Goal: Transaction & Acquisition: Download file/media

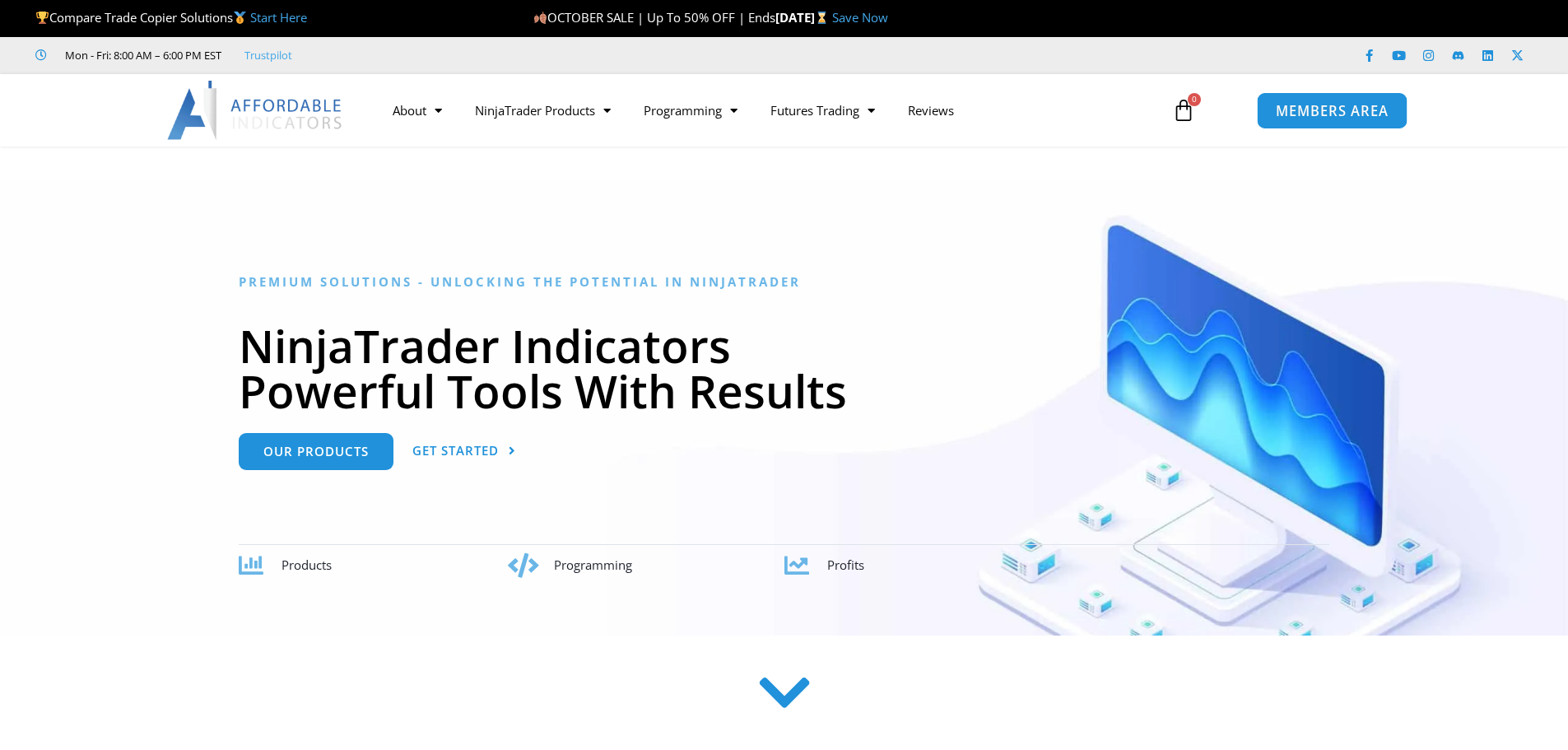
click at [1333, 111] on span "MEMBERS AREA" at bounding box center [1332, 111] width 112 height 14
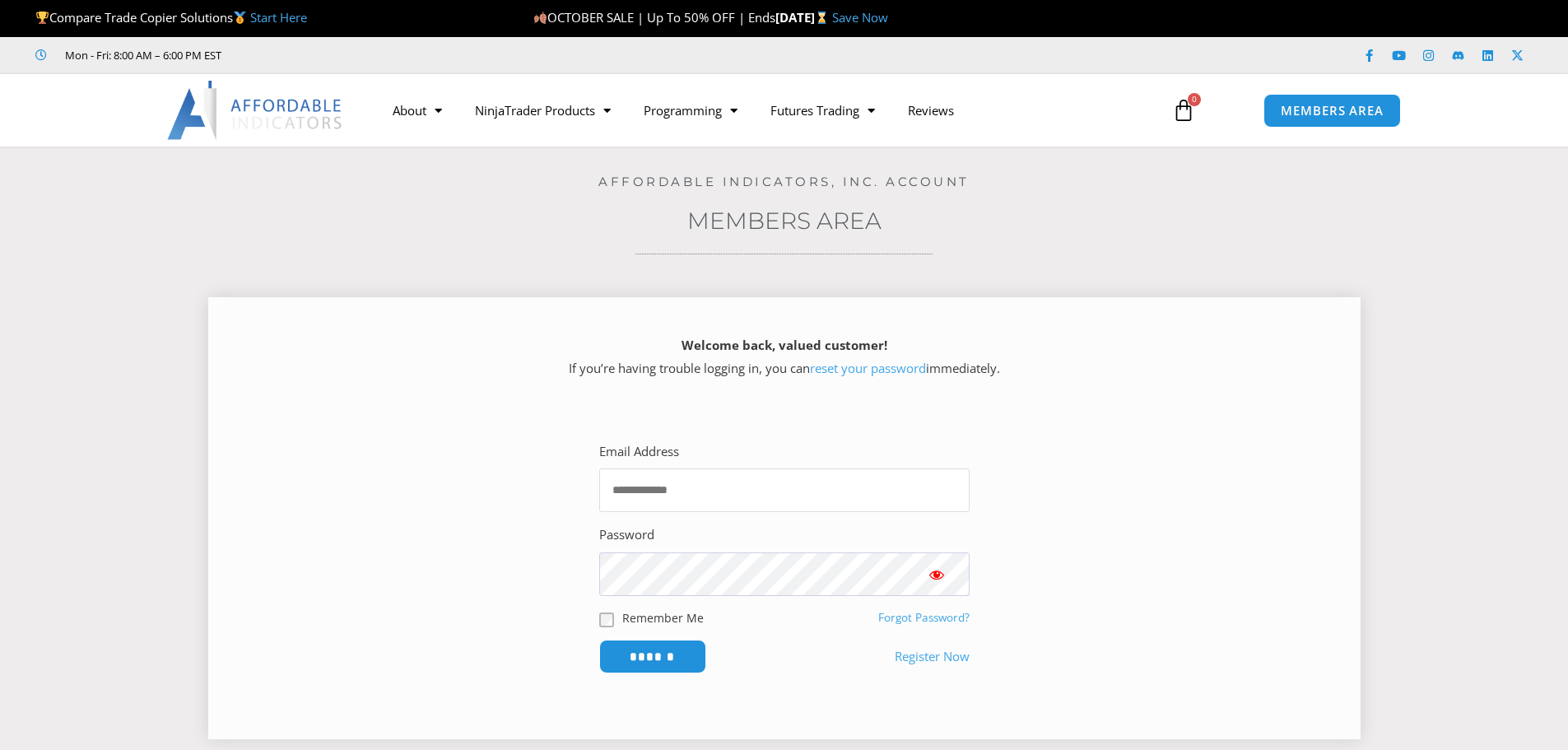
click at [780, 500] on input "Email Address" at bounding box center [784, 490] width 370 height 44
type input "**********"
click at [623, 654] on input "******" at bounding box center [652, 656] width 112 height 36
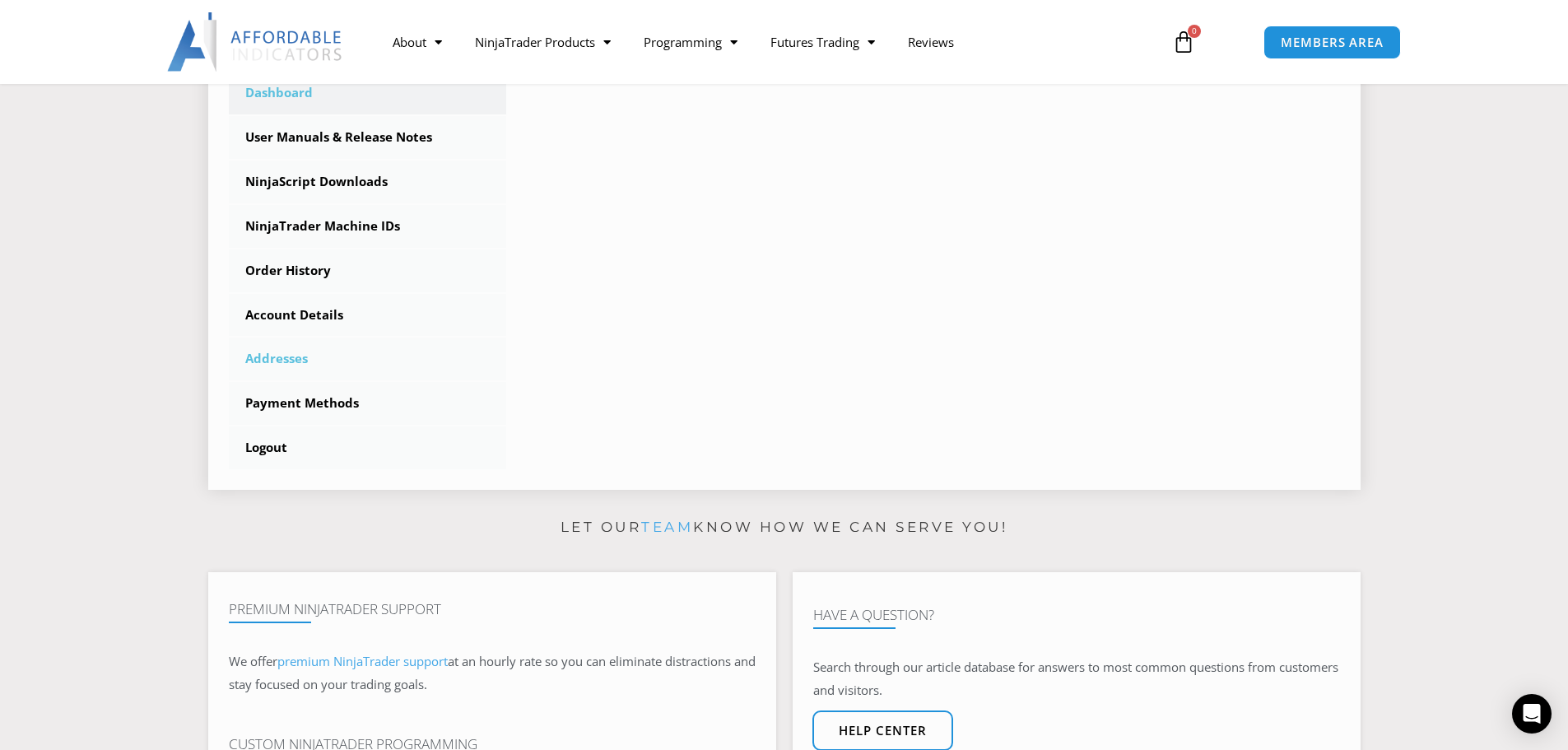
scroll to position [494, 0]
click at [331, 186] on link "NinjaScript Downloads" at bounding box center [368, 181] width 278 height 43
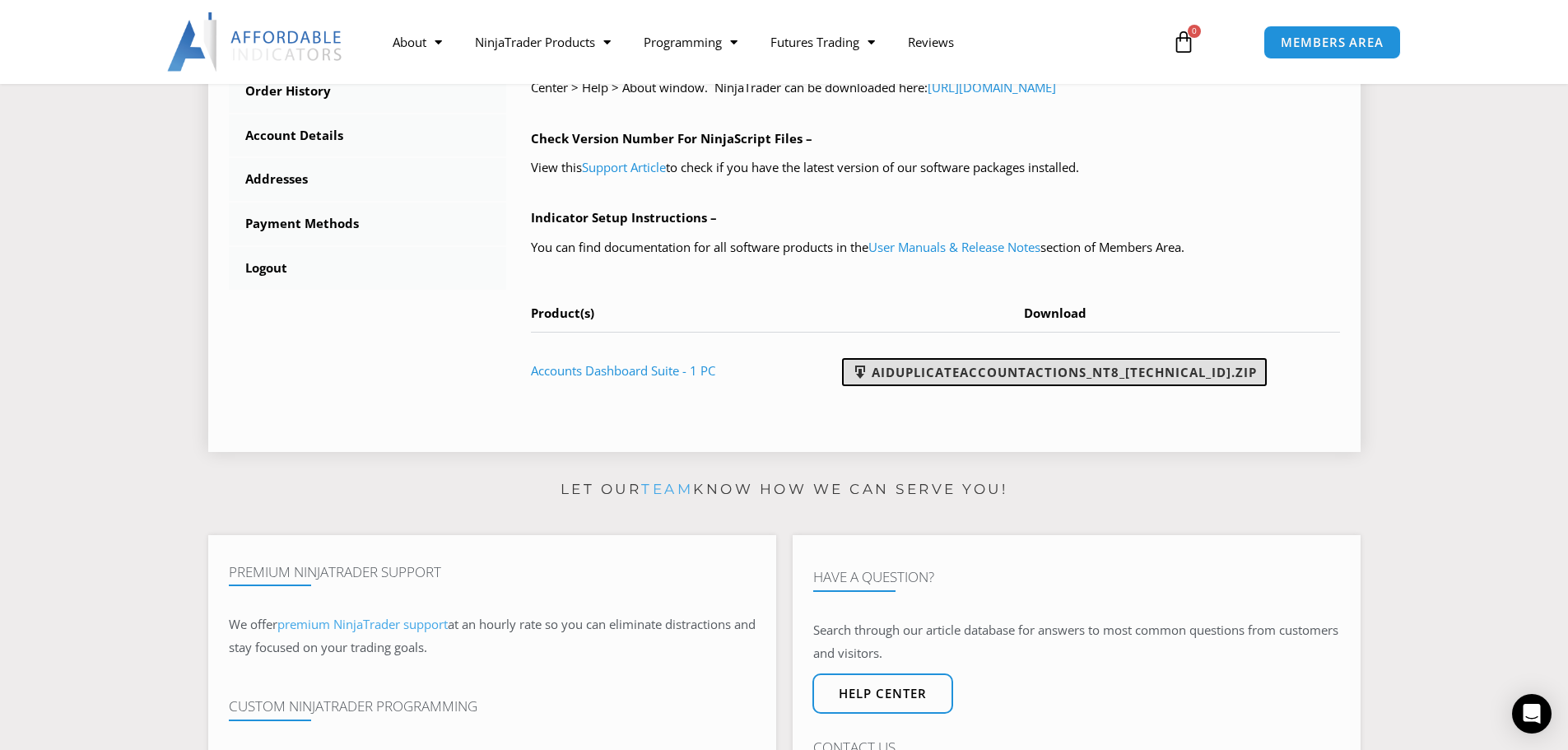
scroll to position [657, 0]
click at [1146, 367] on link "AIDuplicateAccountActions_NT8_25.10.2.1.zip" at bounding box center [1054, 370] width 425 height 28
click at [1012, 248] on link "User Manuals & Release Notes" at bounding box center [953, 245] width 172 height 16
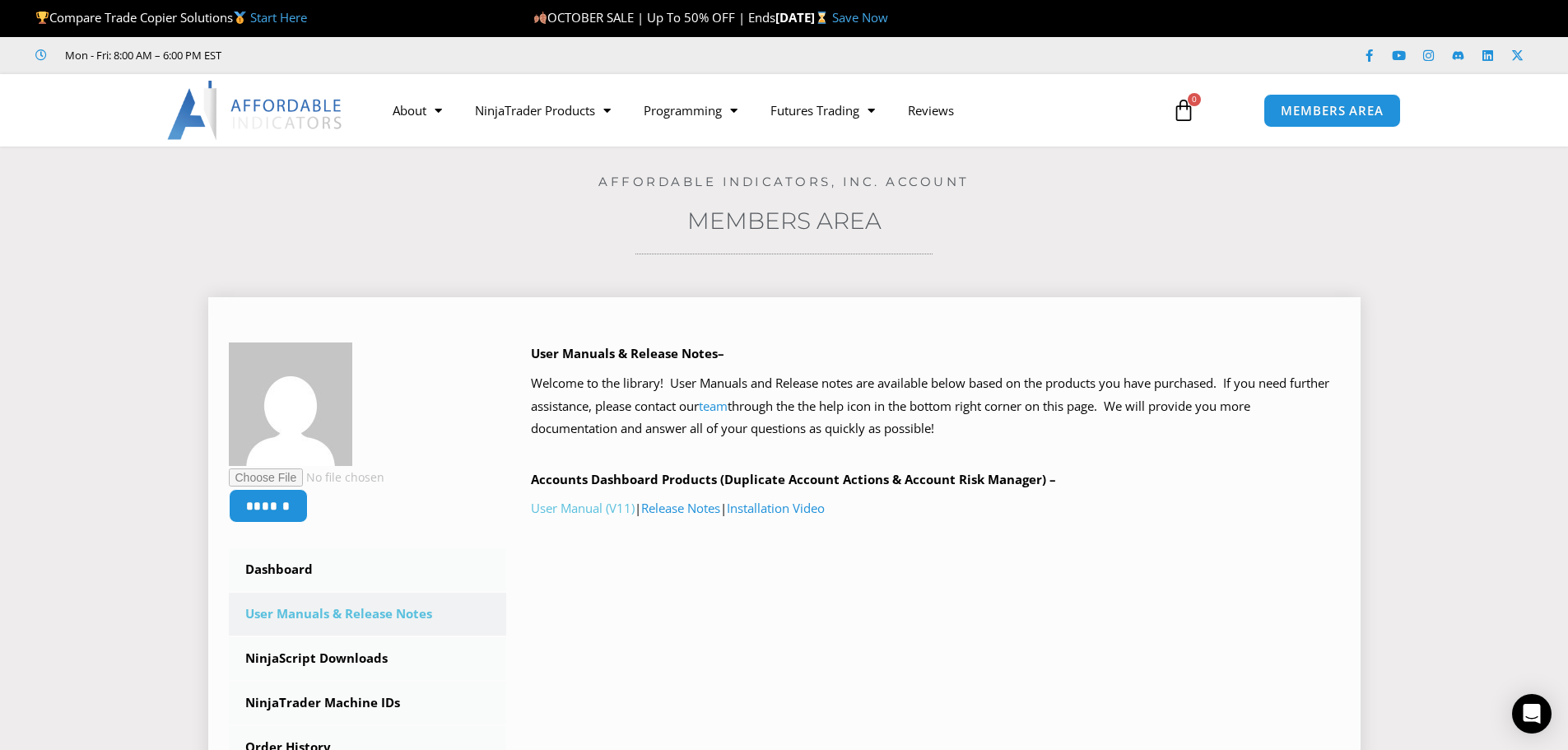
click at [616, 510] on link "User Manual (V11)" at bounding box center [582, 507] width 103 height 16
click at [706, 508] on link "Release Notes" at bounding box center [681, 507] width 79 height 16
click at [825, 508] on link "Installation Video" at bounding box center [776, 507] width 98 height 16
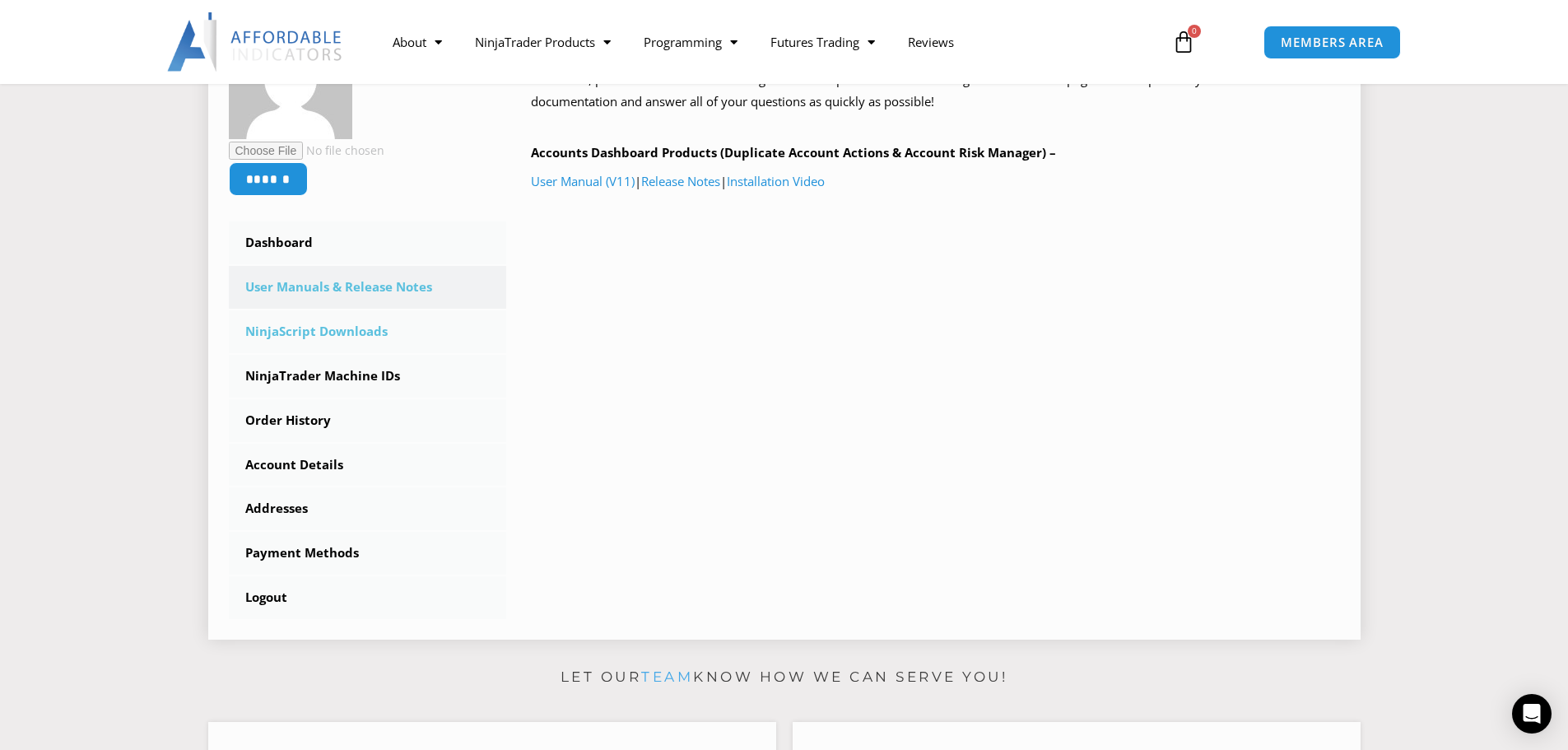
scroll to position [327, 0]
click at [392, 333] on link "NinjaScript Downloads" at bounding box center [368, 331] width 278 height 43
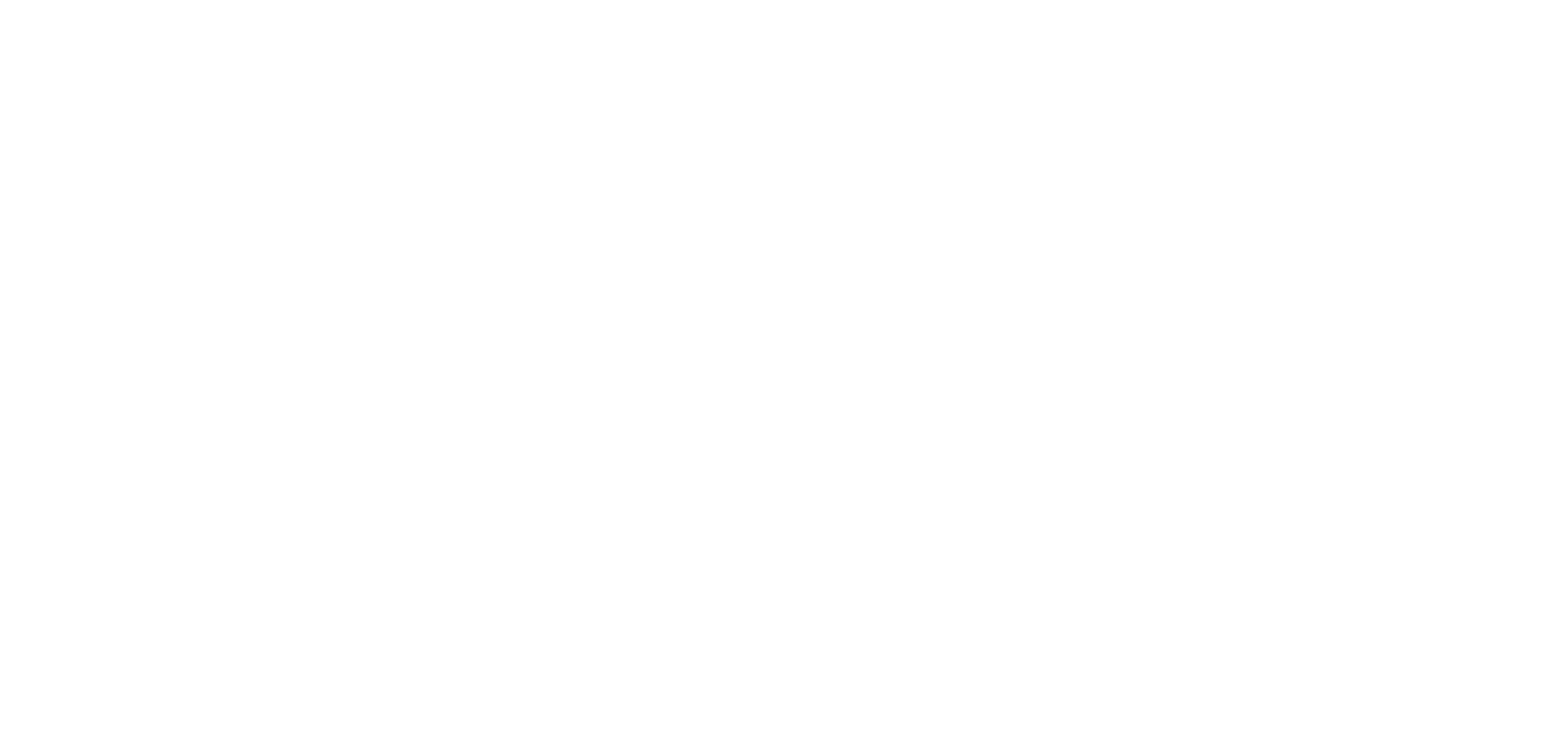
click at [1540, 23] on div at bounding box center [784, 372] width 1568 height 744
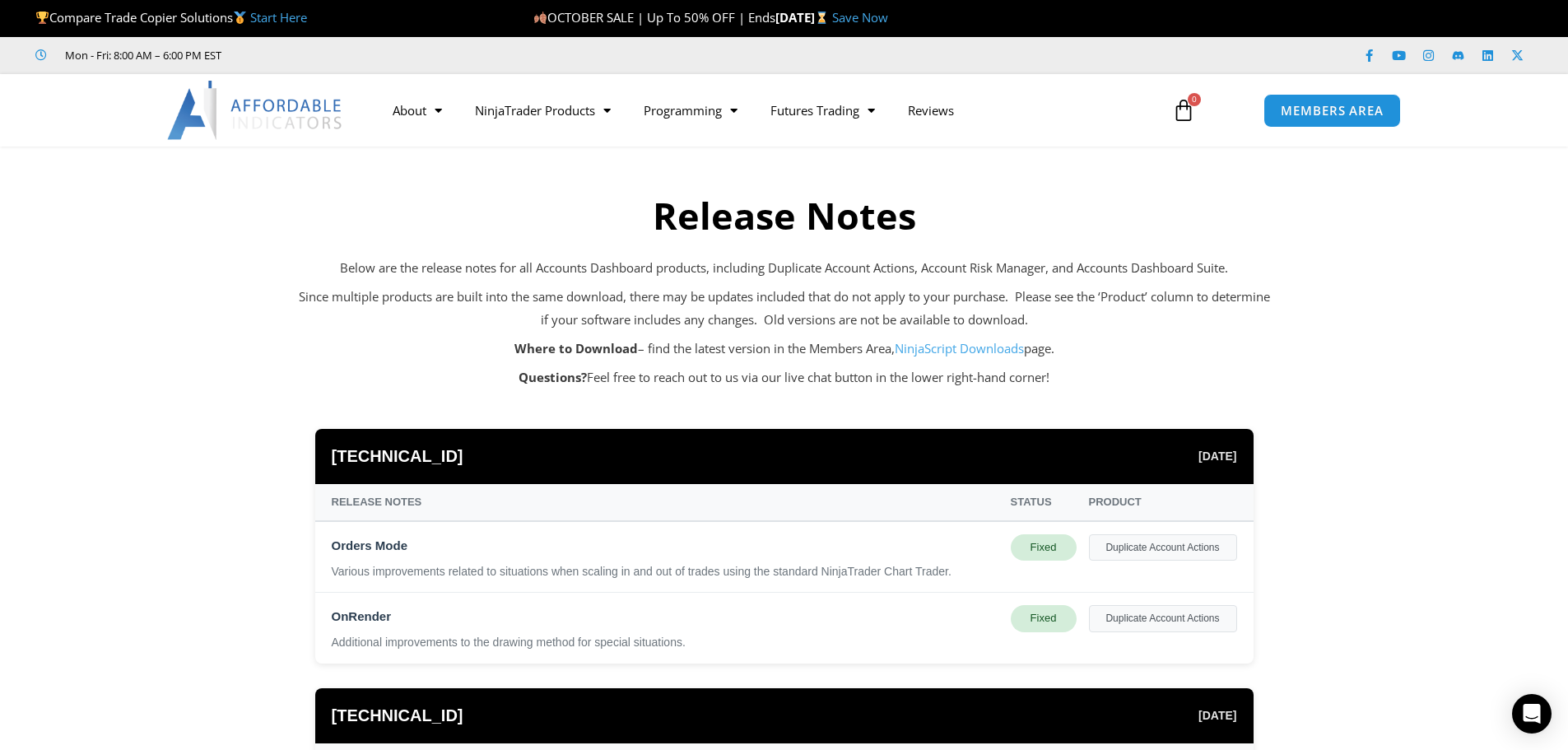
click at [752, 228] on h2 "Release Notes" at bounding box center [784, 216] width 971 height 48
click at [754, 228] on h2 "Release Notes" at bounding box center [784, 216] width 971 height 48
click at [756, 227] on h2 "Release Notes" at bounding box center [784, 216] width 971 height 48
click at [759, 224] on h2 "Release Notes" at bounding box center [784, 216] width 971 height 48
click at [761, 224] on h2 "Release Notes" at bounding box center [784, 216] width 971 height 48
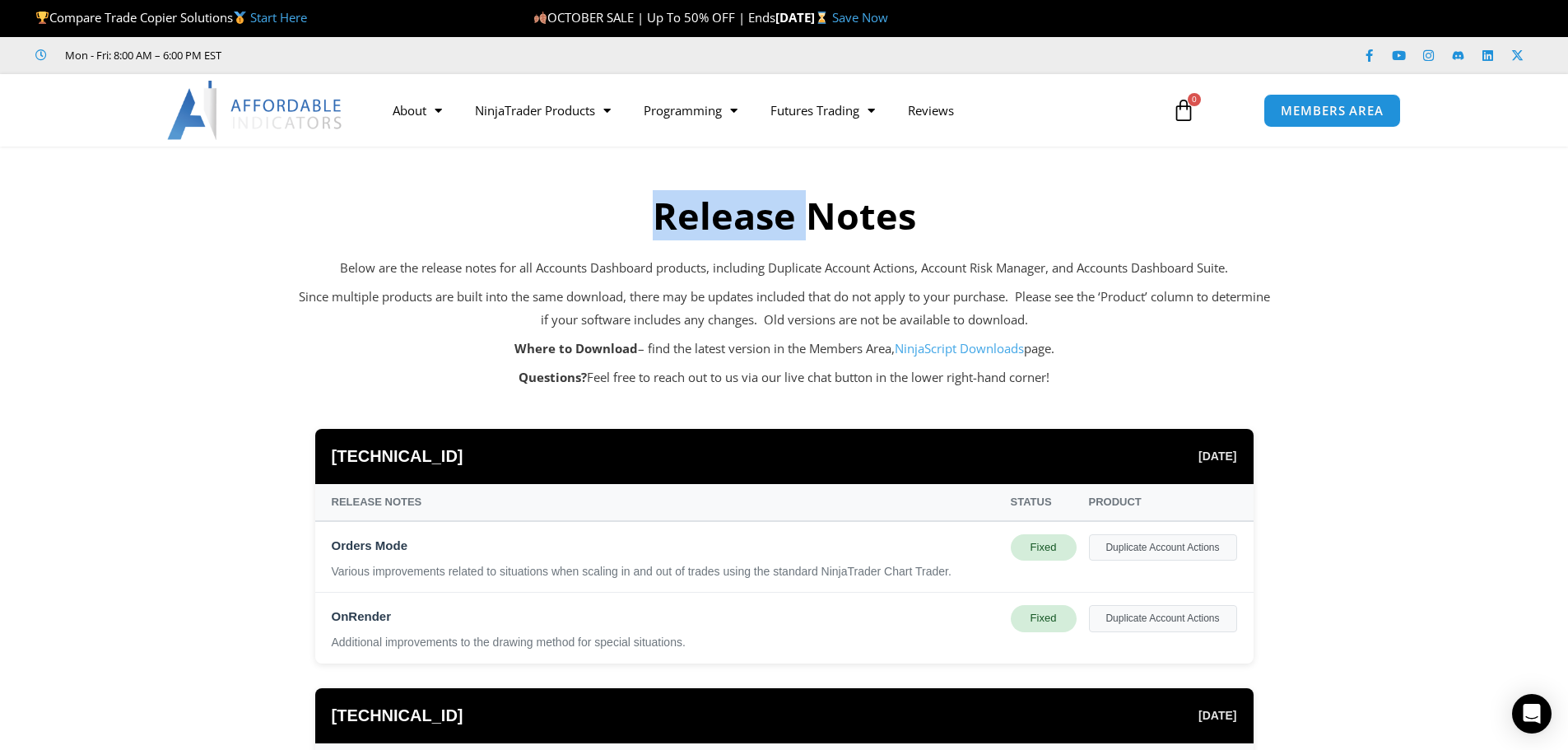
click at [761, 222] on h2 "Release Notes" at bounding box center [784, 216] width 971 height 48
drag, startPoint x: 916, startPoint y: 212, endPoint x: 664, endPoint y: 210, distance: 252.0
click at [664, 210] on h2 "Release Notes" at bounding box center [784, 216] width 971 height 48
copy h2 "Release Notes"
click at [1315, 116] on span "MEMBERS AREA" at bounding box center [1332, 111] width 112 height 14
